Goal: Navigation & Orientation: Find specific page/section

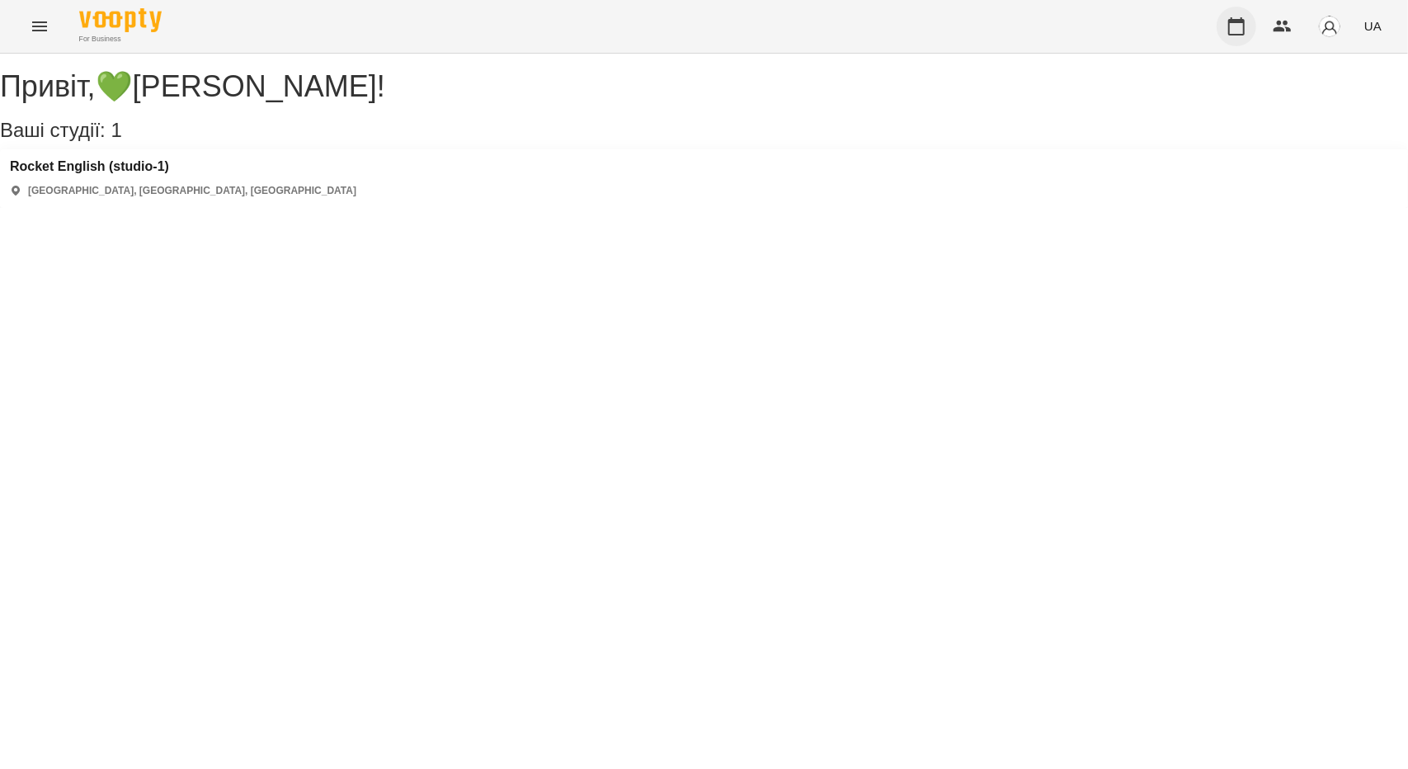
click at [1241, 31] on icon "button" at bounding box center [1237, 26] width 20 height 20
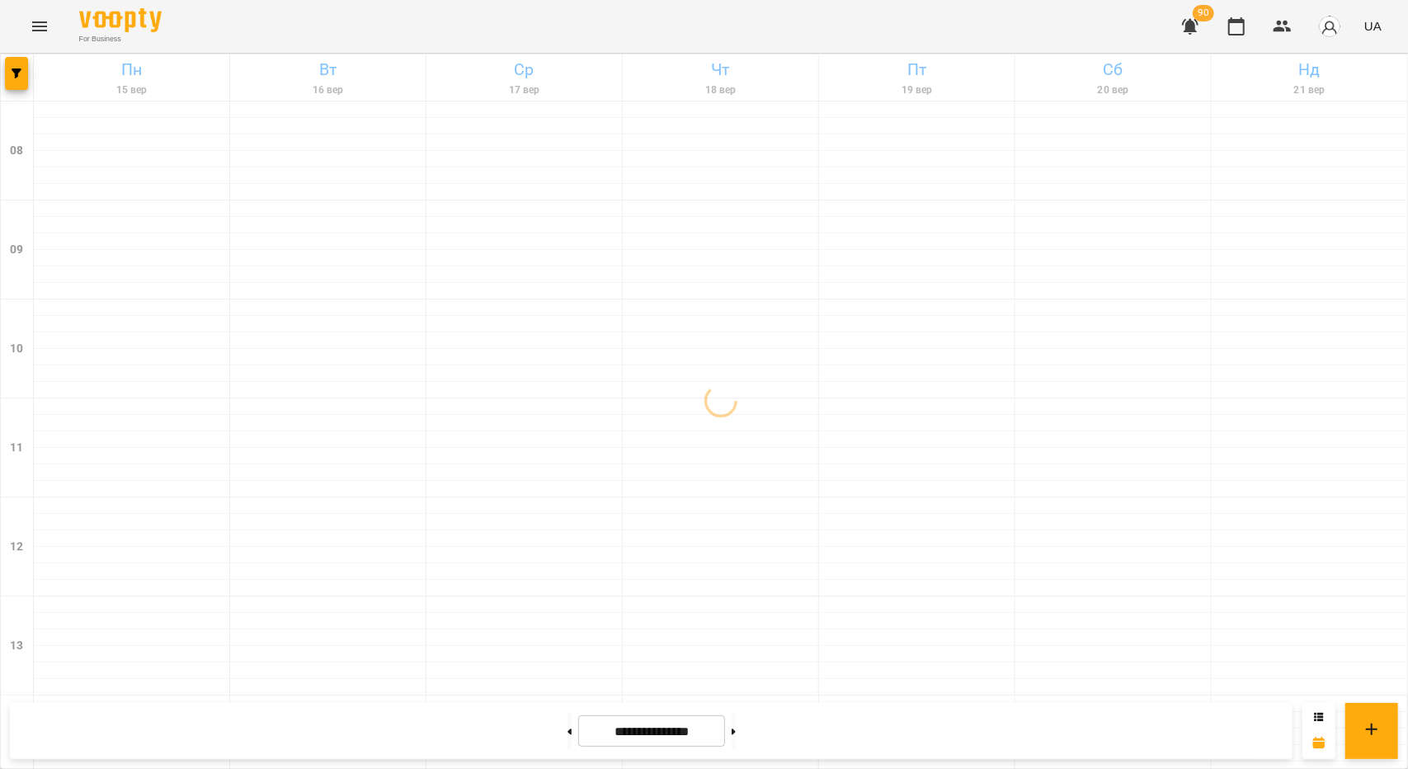
click at [1194, 28] on icon "button" at bounding box center [1190, 27] width 16 height 16
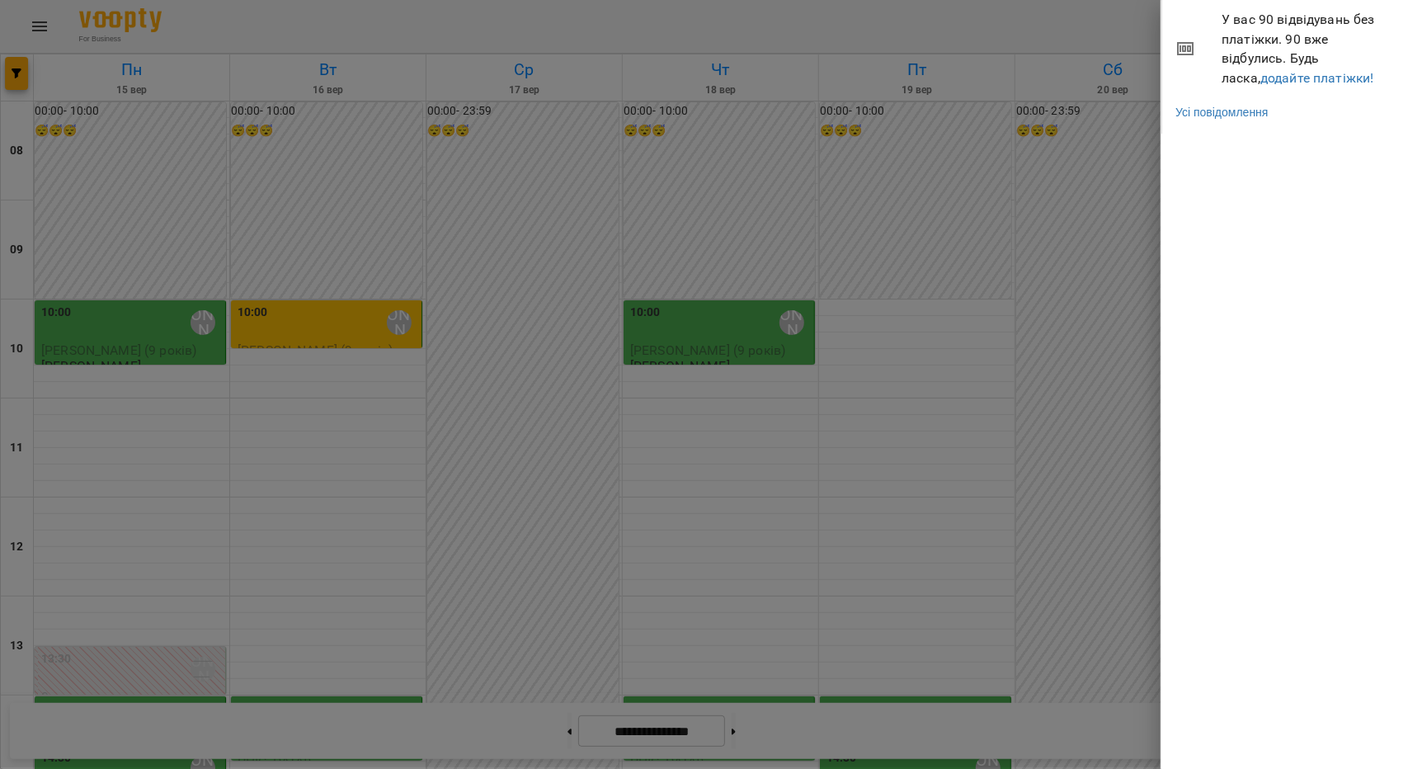
click at [1109, 25] on div at bounding box center [704, 384] width 1408 height 769
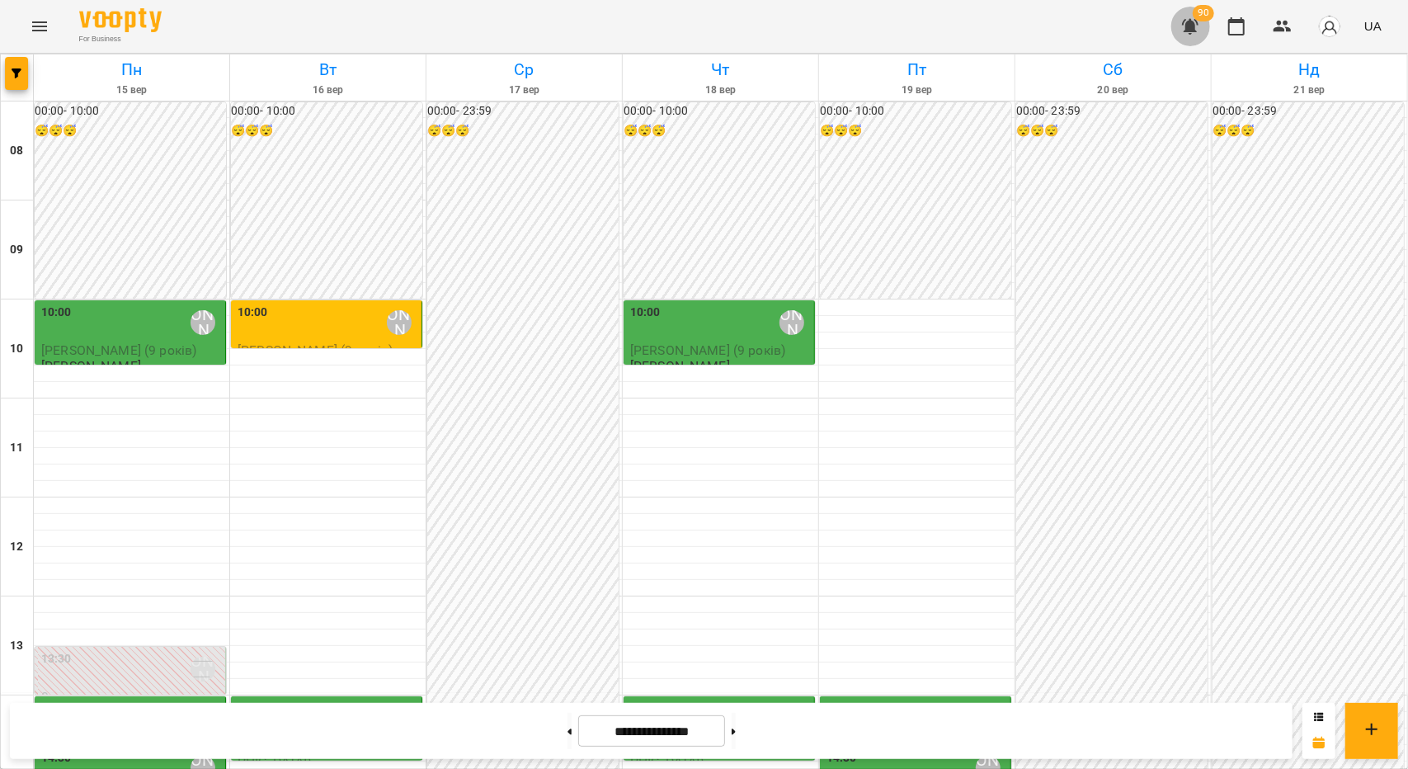
click at [1194, 28] on icon "button" at bounding box center [1190, 27] width 16 height 16
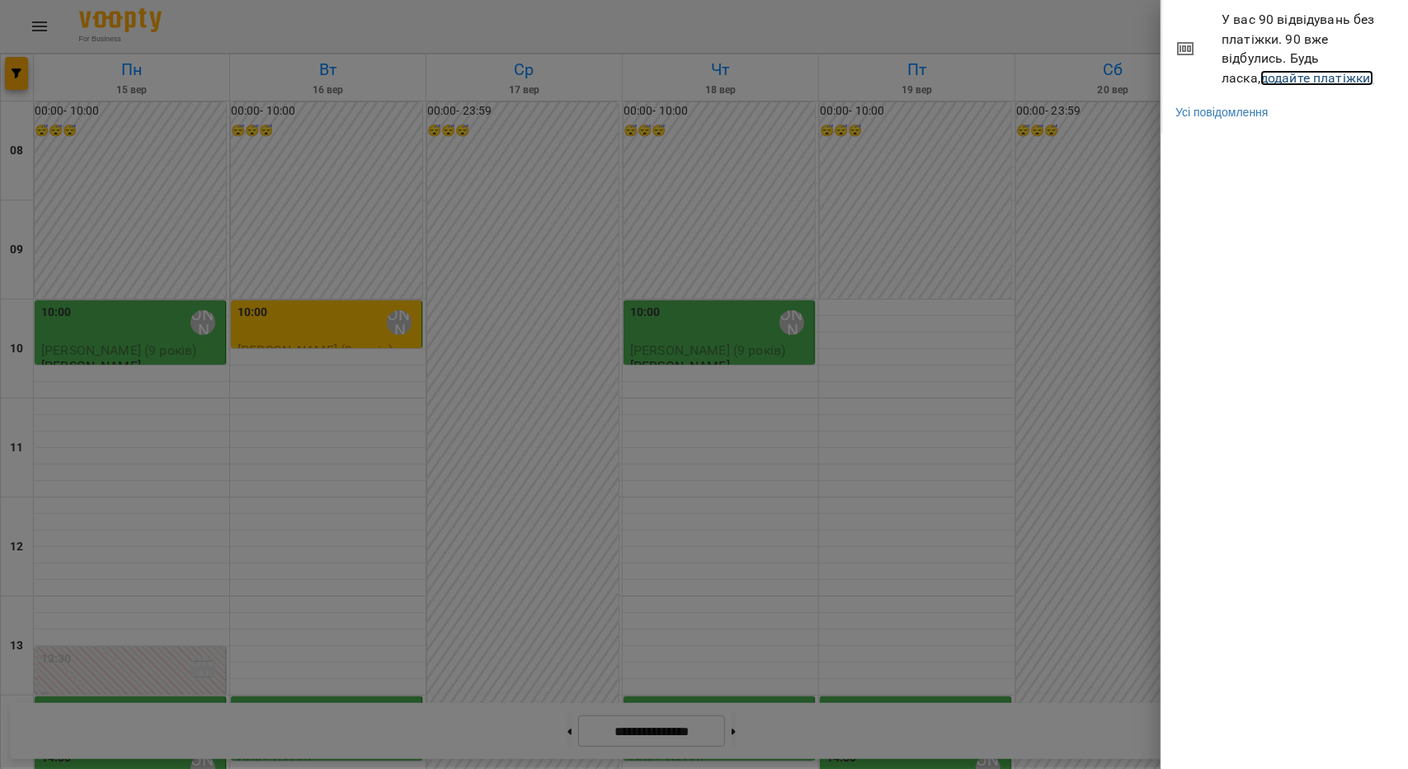
click at [1260, 73] on link "додайте платіжки!" at bounding box center [1317, 78] width 114 height 16
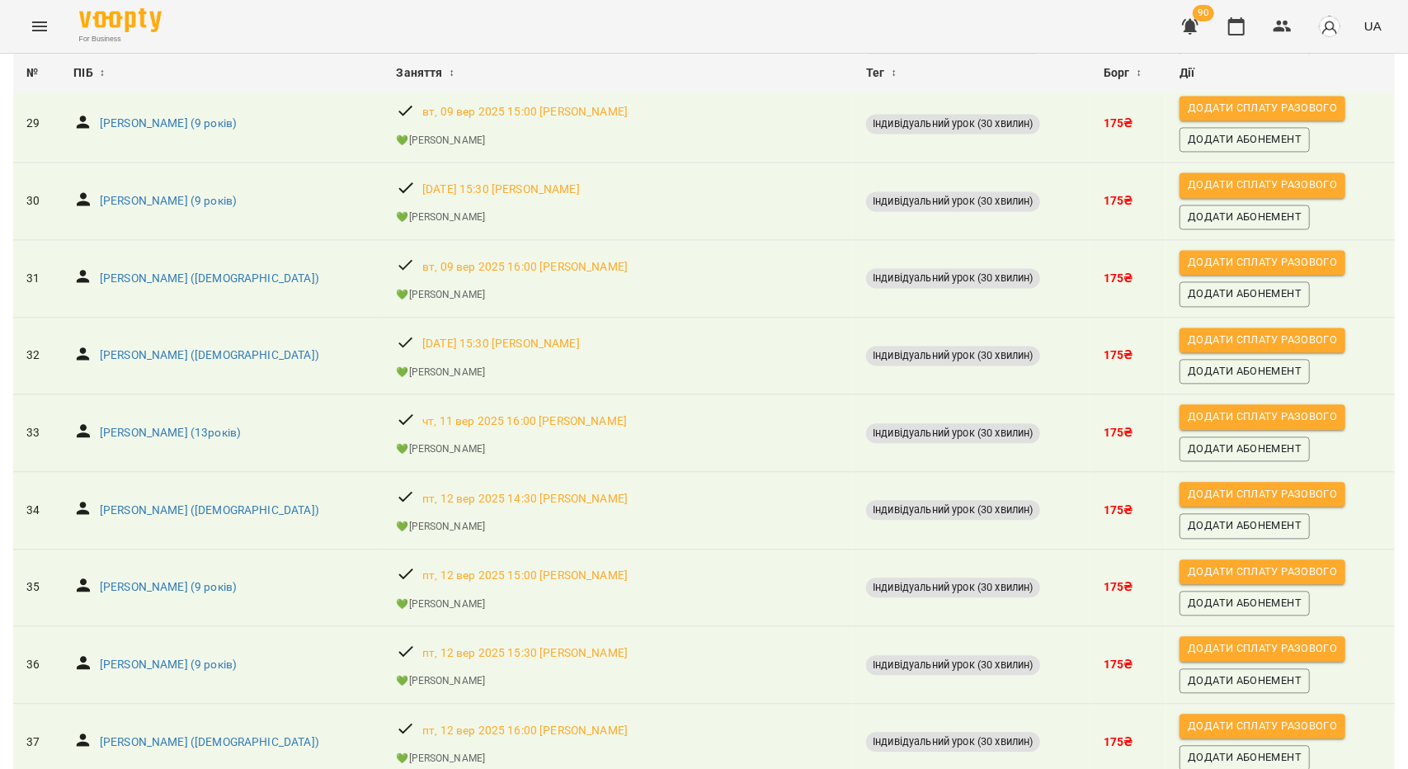
scroll to position [2310, 0]
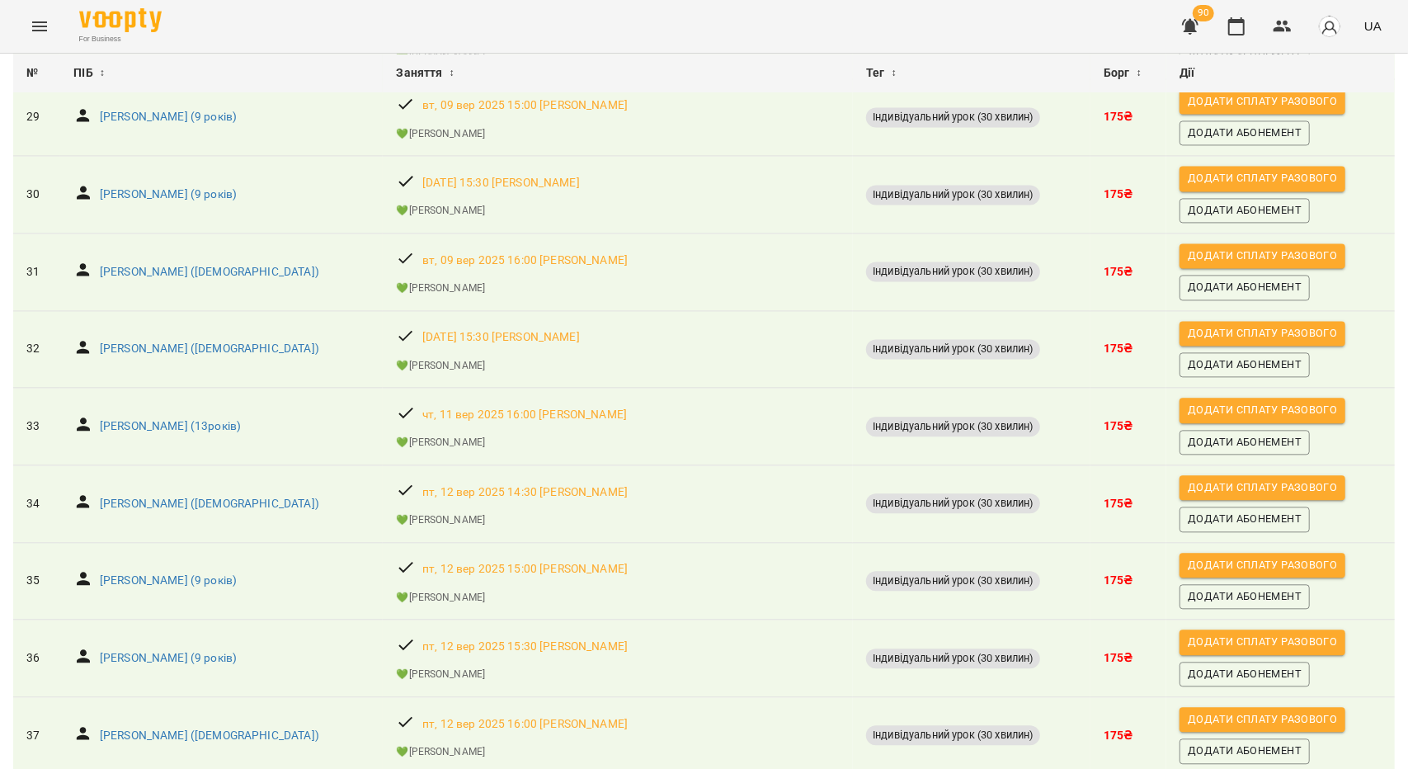
click at [1210, 12] on span "90" at bounding box center [1203, 13] width 21 height 16
click at [1189, 30] on icon "button" at bounding box center [1190, 27] width 16 height 16
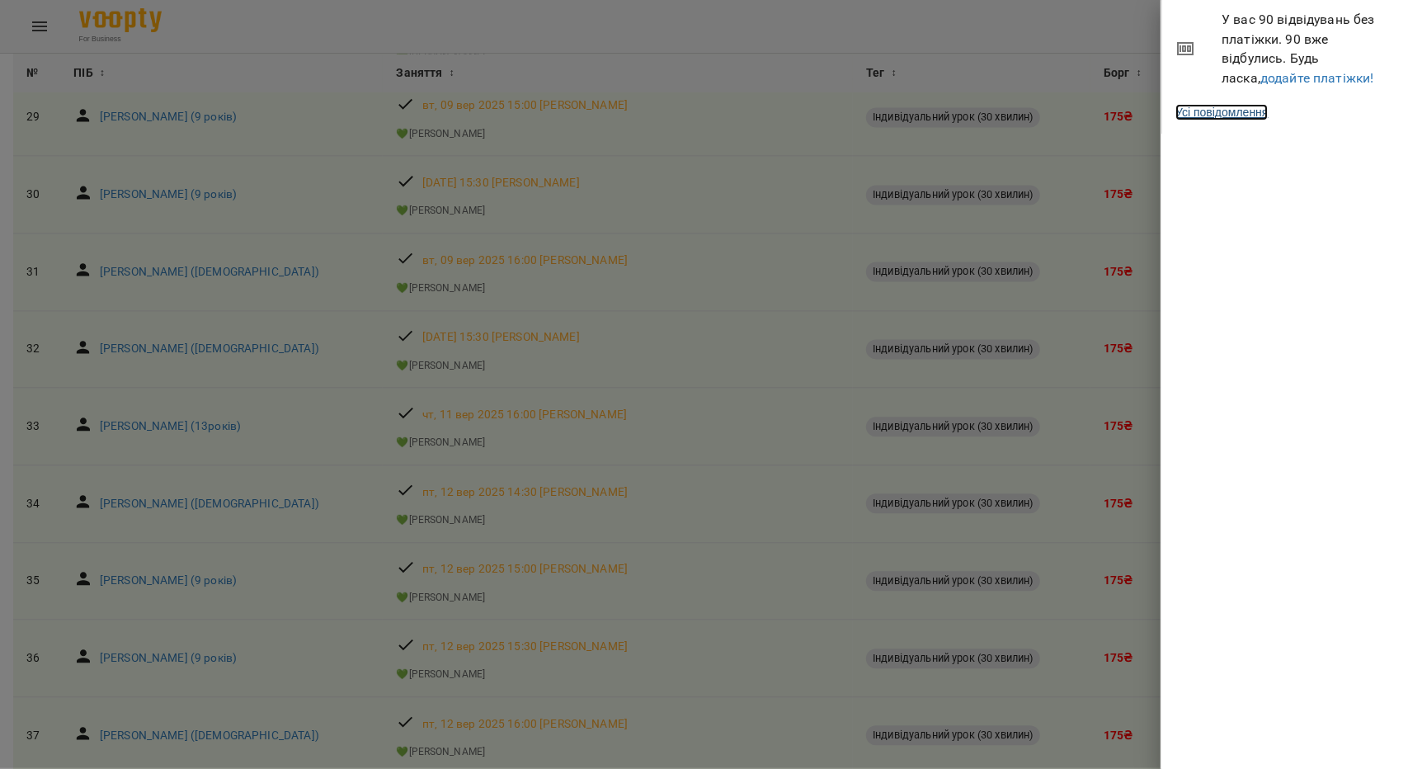
click at [1246, 117] on link "Усі повідомлення" at bounding box center [1221, 112] width 92 height 16
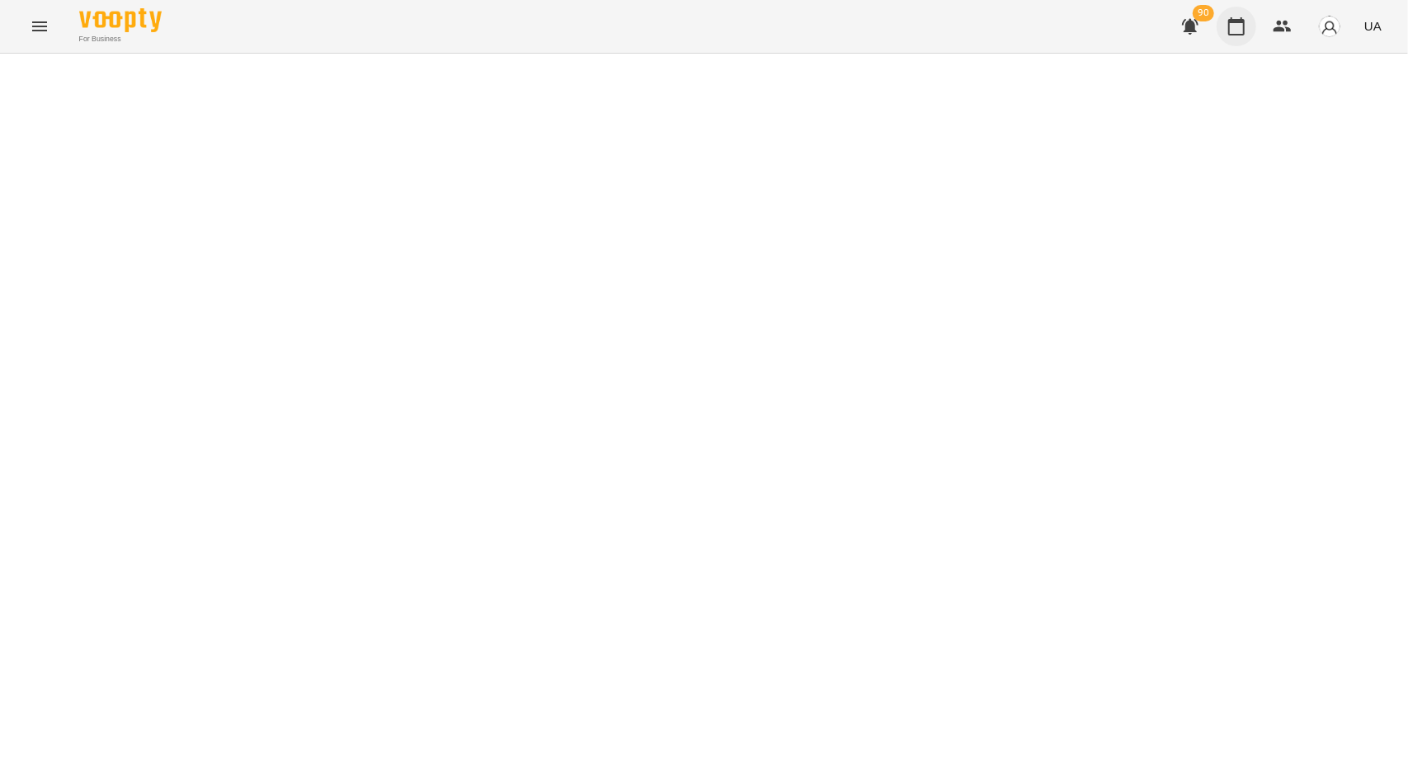
click at [1241, 22] on icon "button" at bounding box center [1236, 26] width 16 height 18
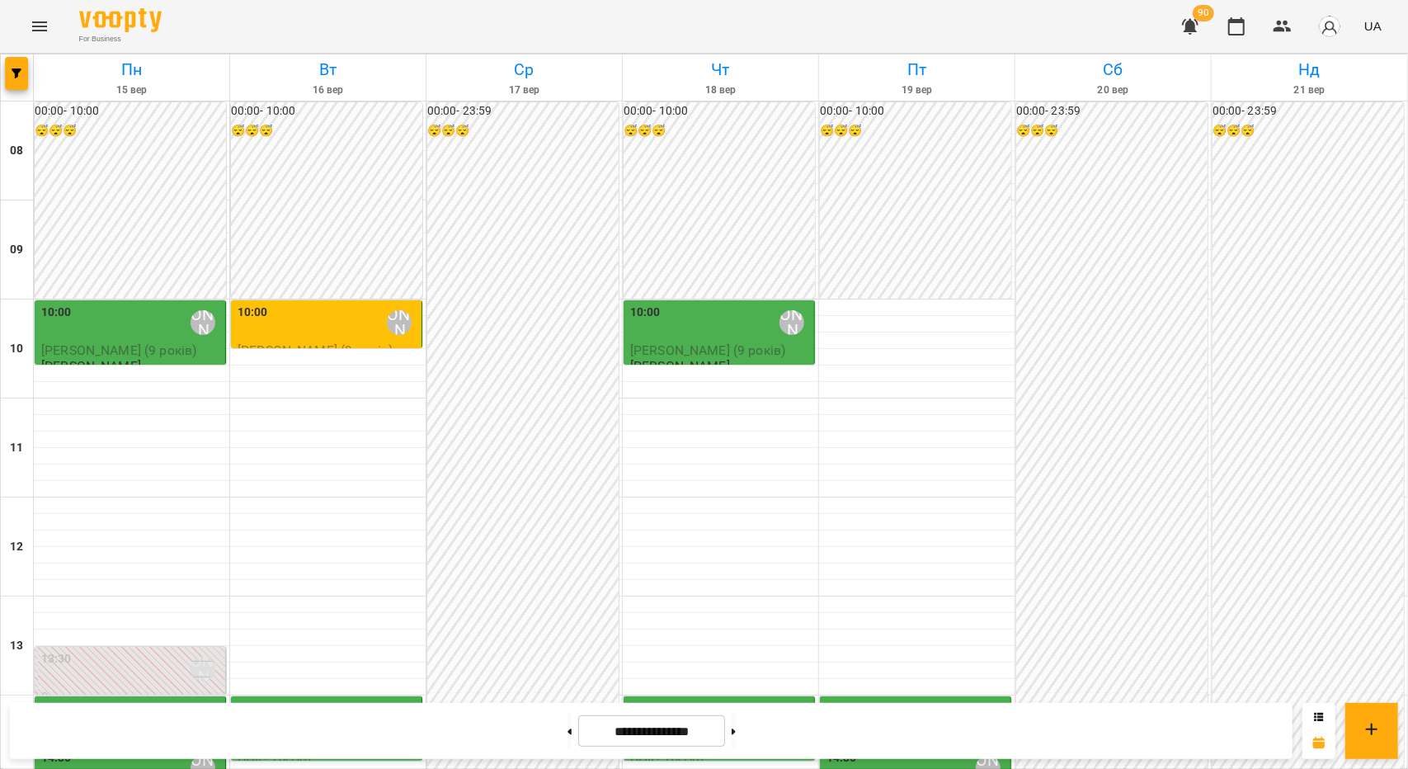
scroll to position [495, 0]
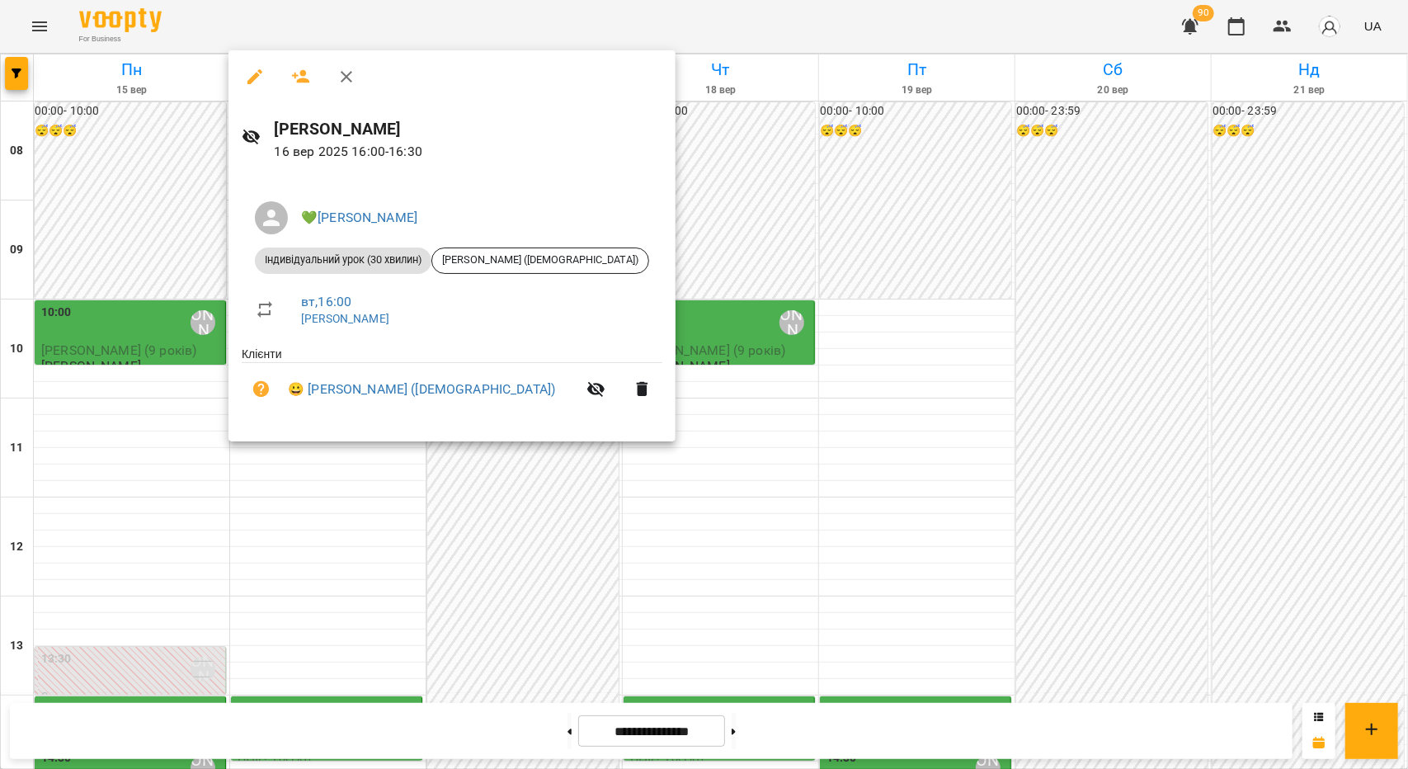
click at [478, 489] on div at bounding box center [704, 384] width 1408 height 769
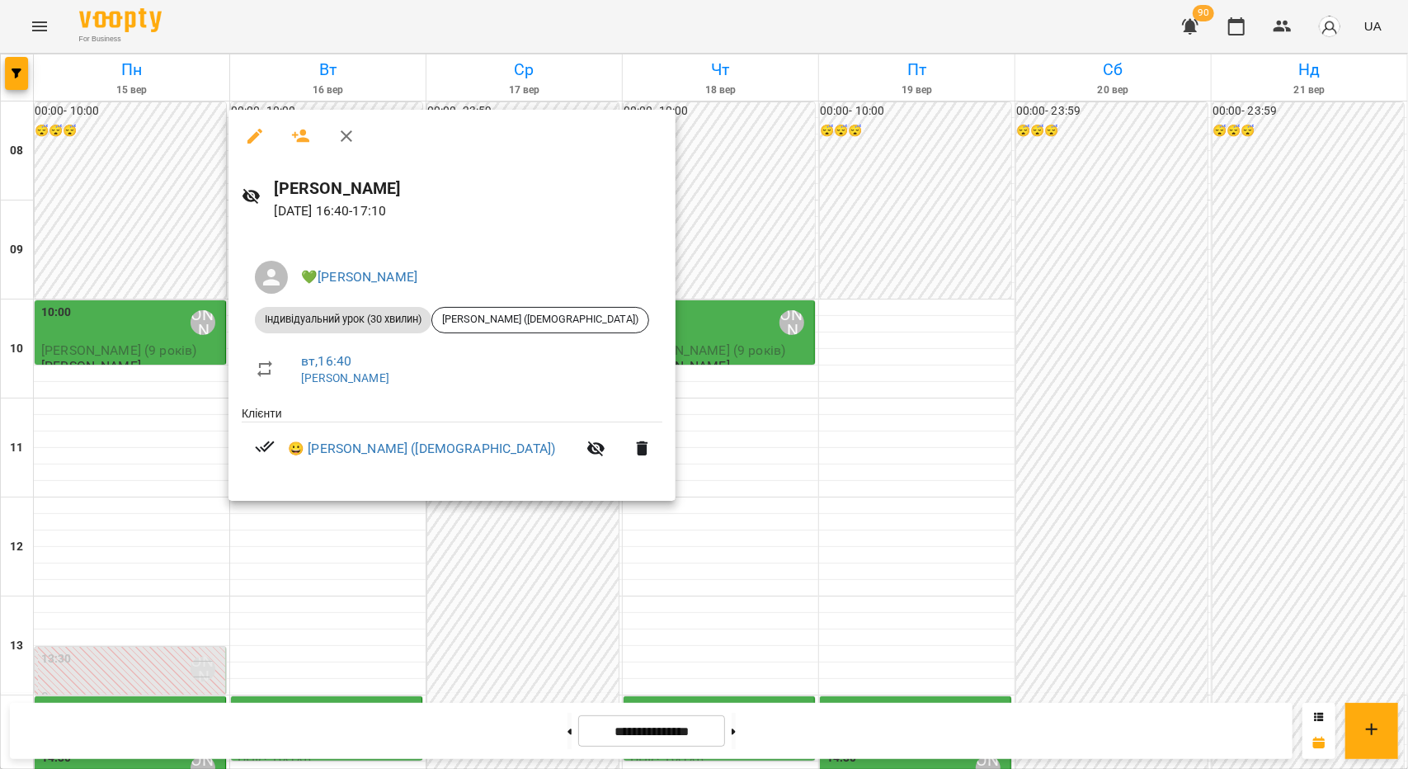
click at [449, 530] on div at bounding box center [704, 384] width 1408 height 769
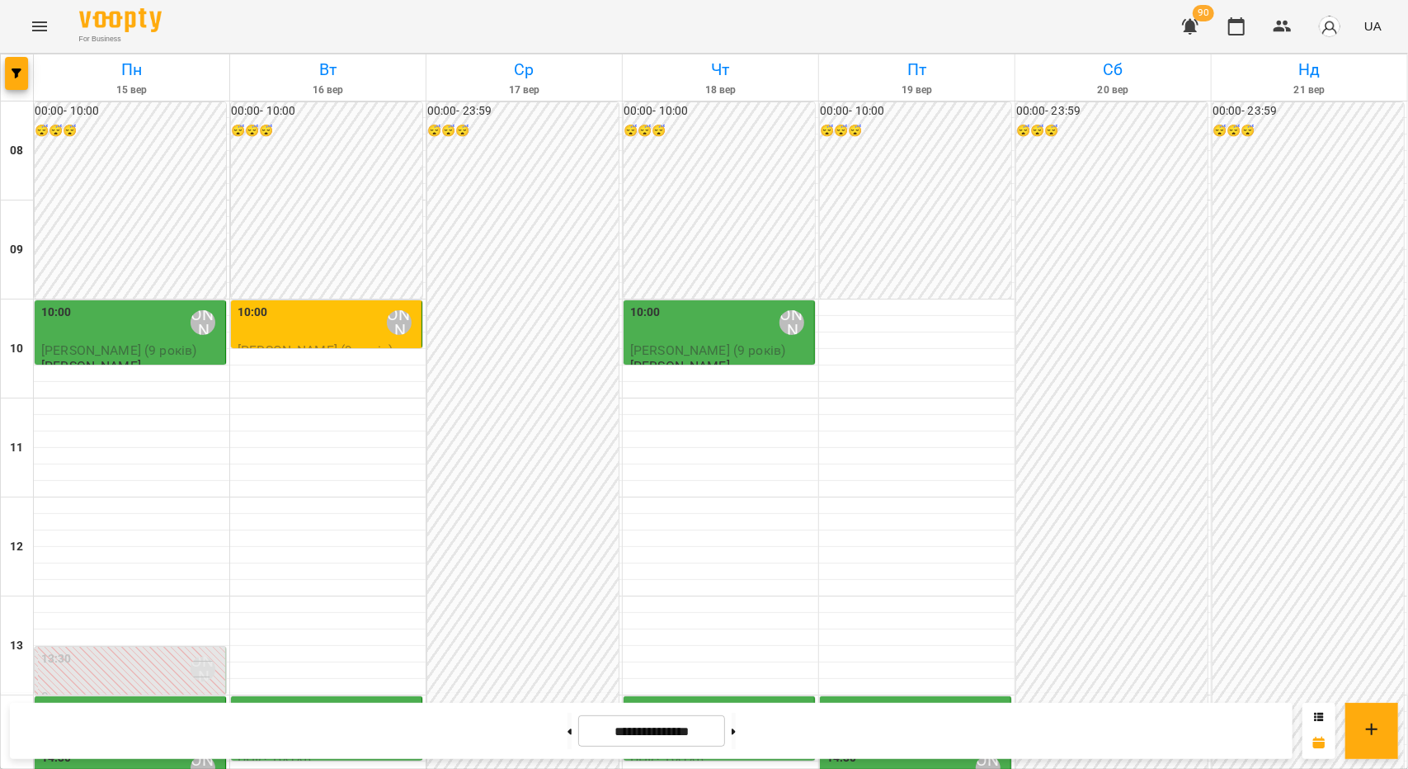
scroll to position [577, 0]
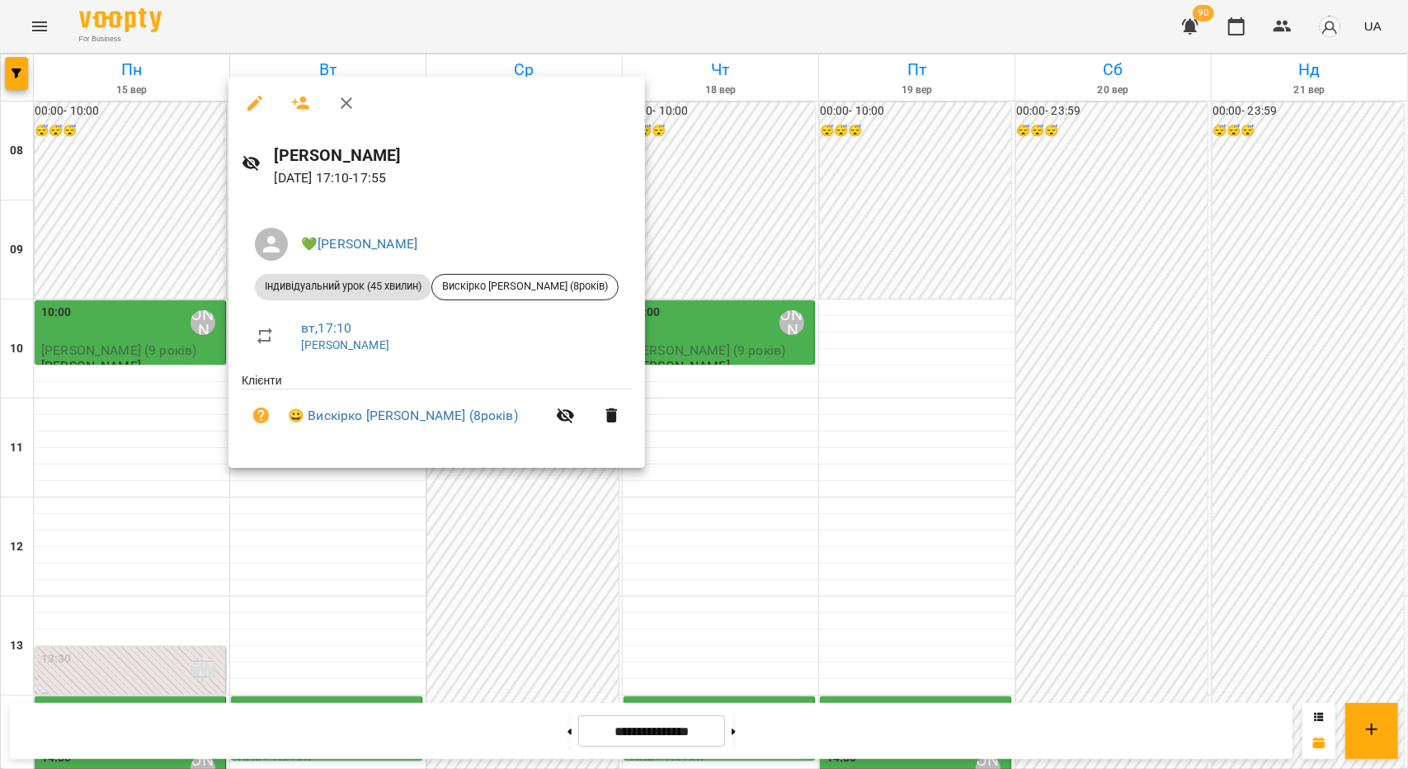
click at [443, 522] on div at bounding box center [704, 384] width 1408 height 769
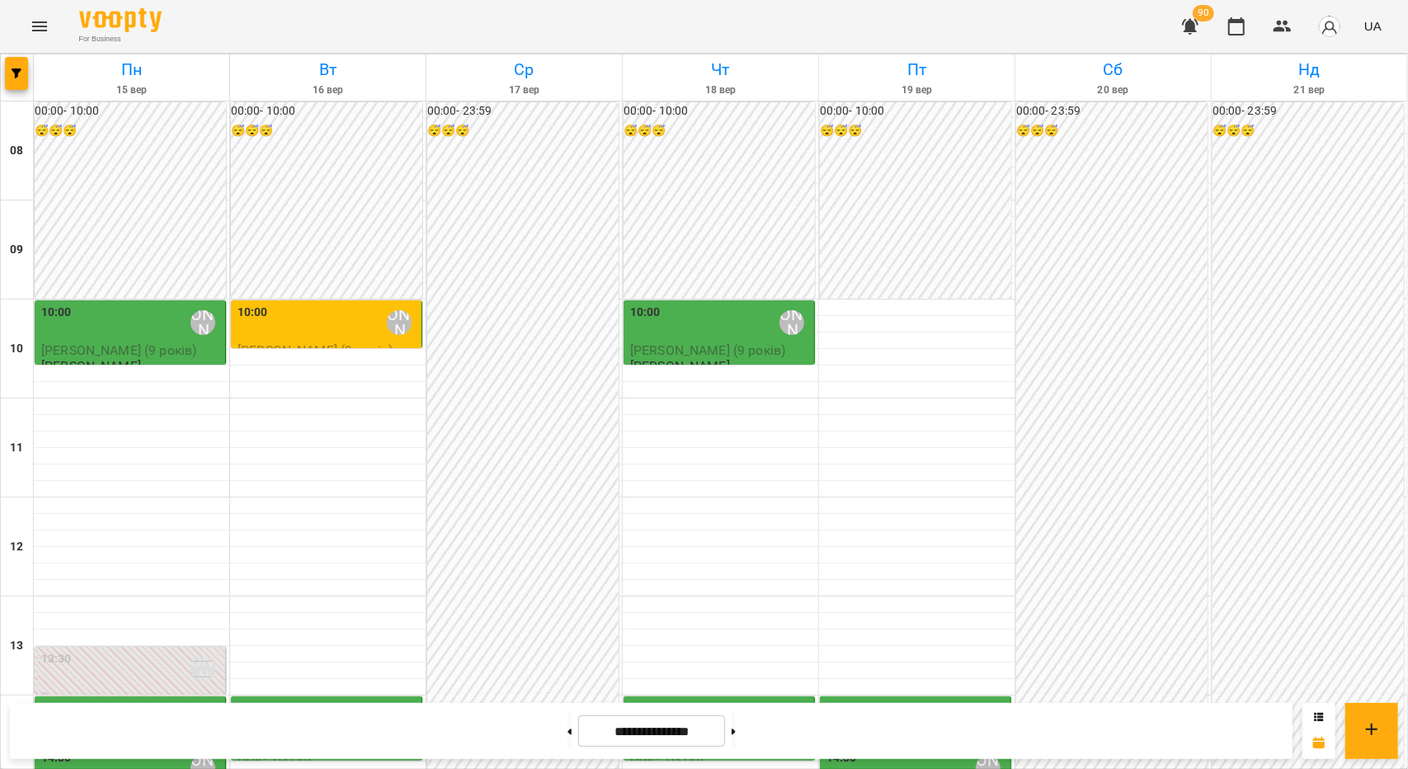
scroll to position [792, 0]
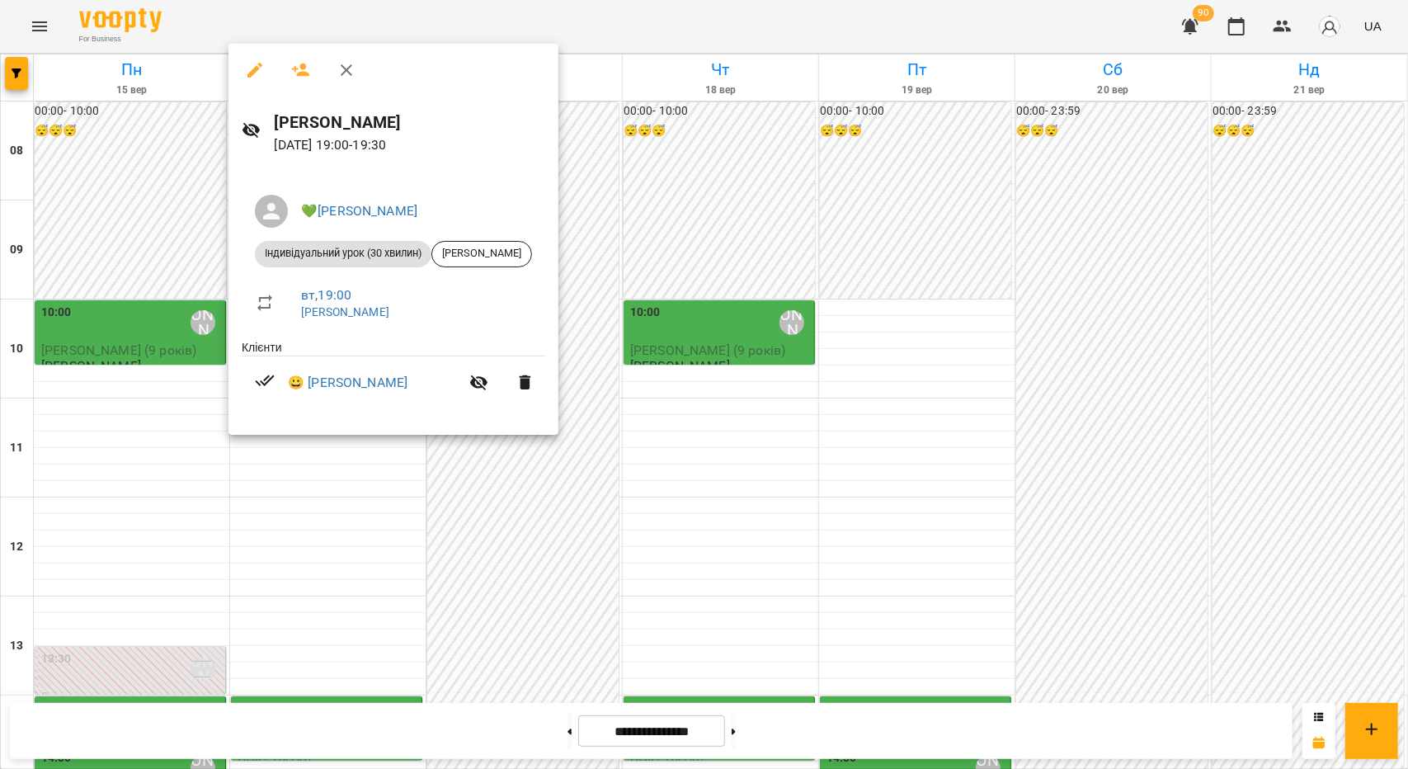
click at [476, 511] on div at bounding box center [704, 384] width 1408 height 769
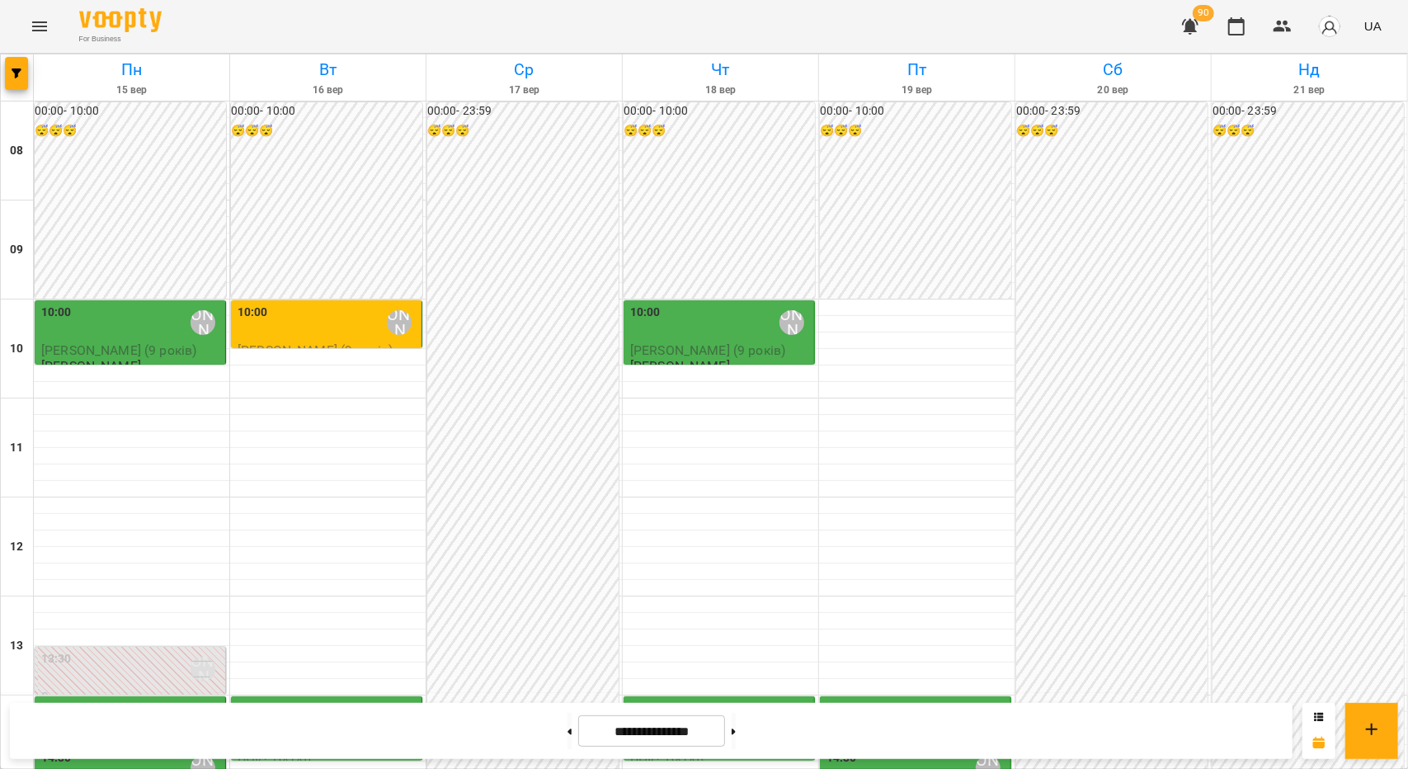
scroll to position [462, 0]
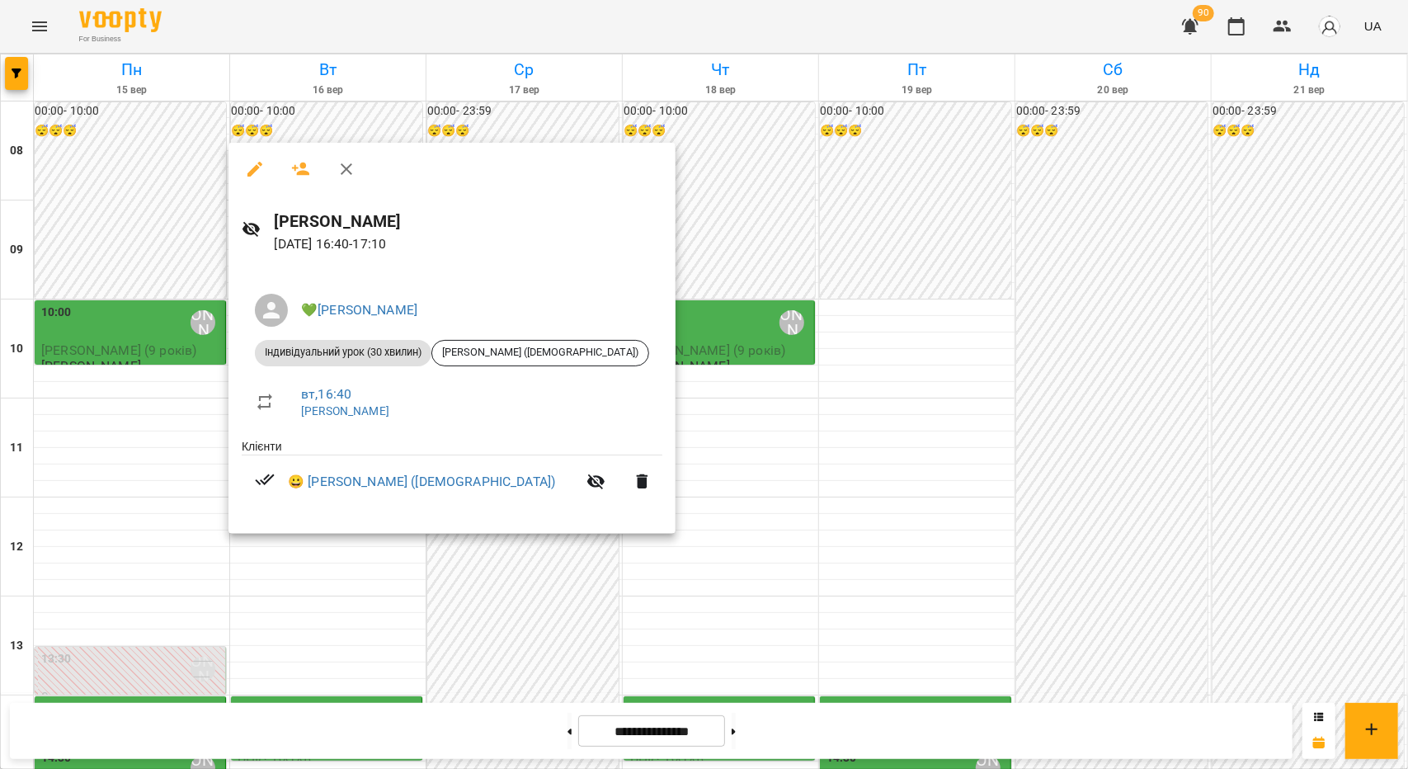
click at [470, 631] on div at bounding box center [704, 384] width 1408 height 769
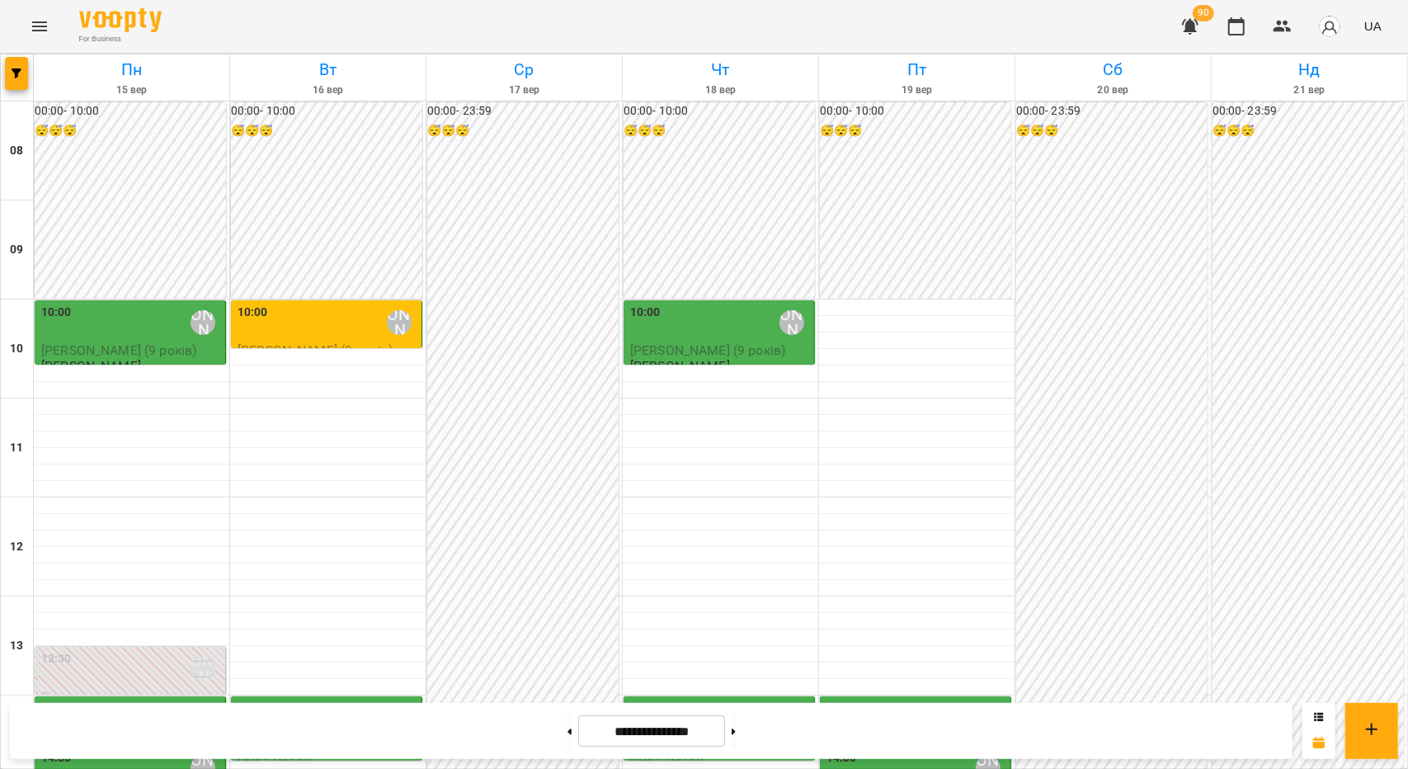
scroll to position [792, 0]
